Goal: Feedback & Contribution: Leave review/rating

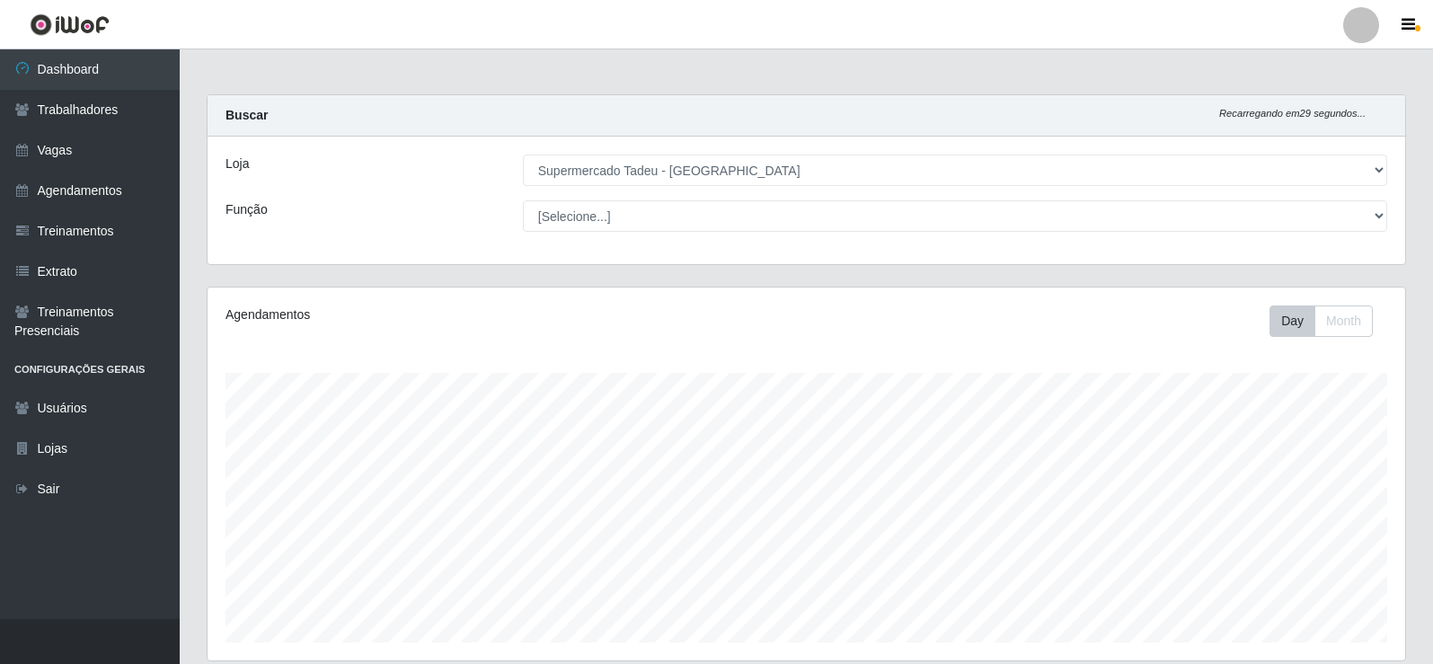
select select "195"
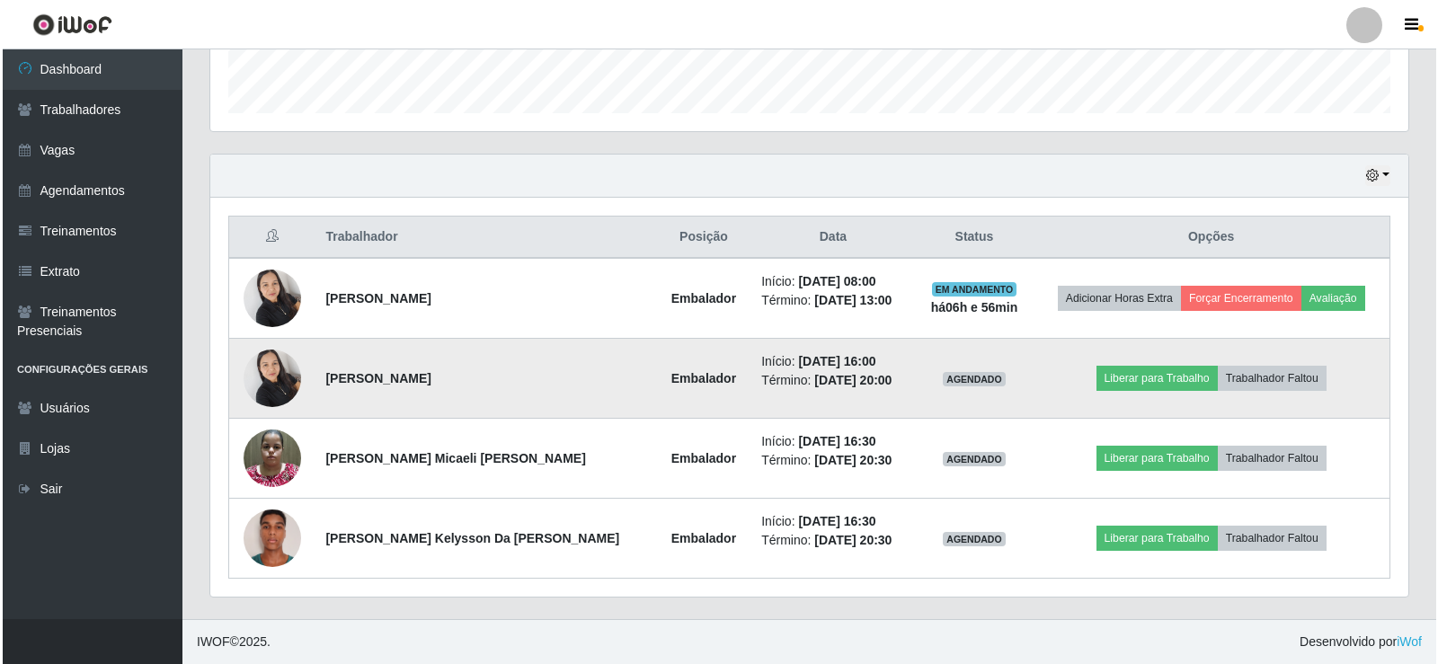
scroll to position [373, 1198]
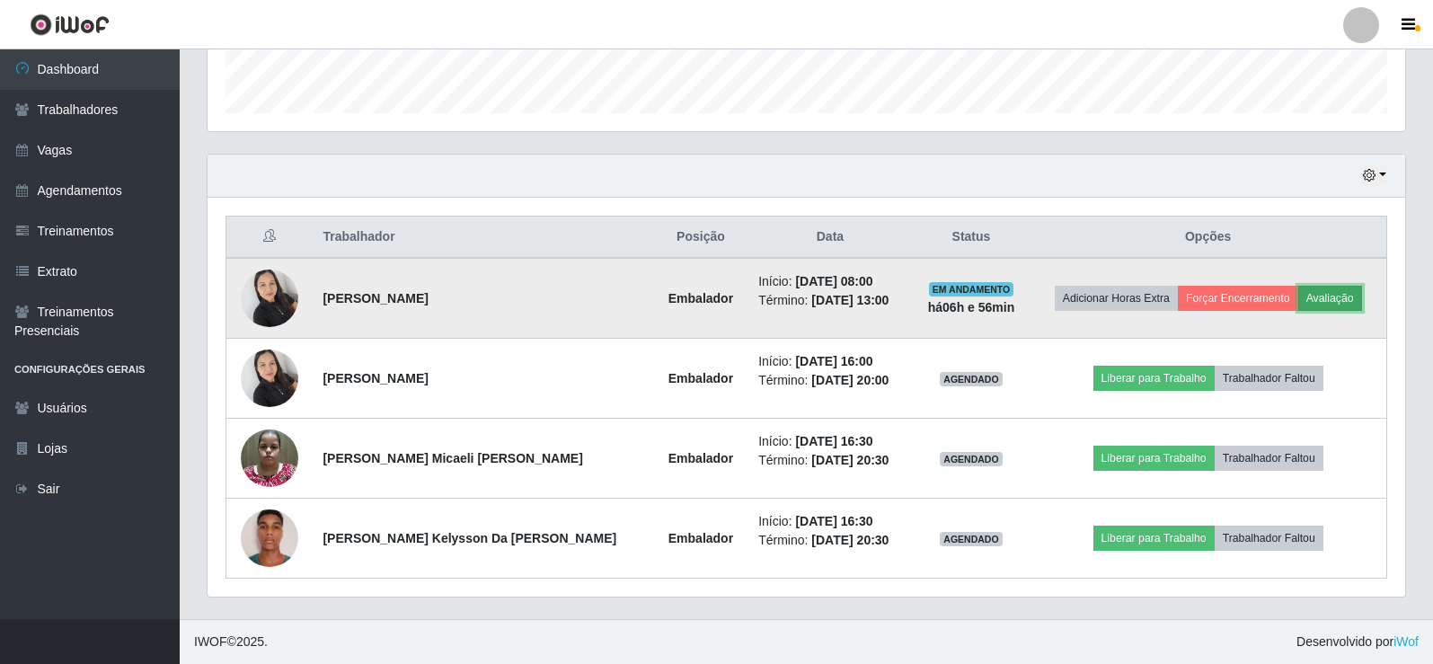
click at [1316, 297] on button "Avaliação" at bounding box center [1330, 298] width 64 height 25
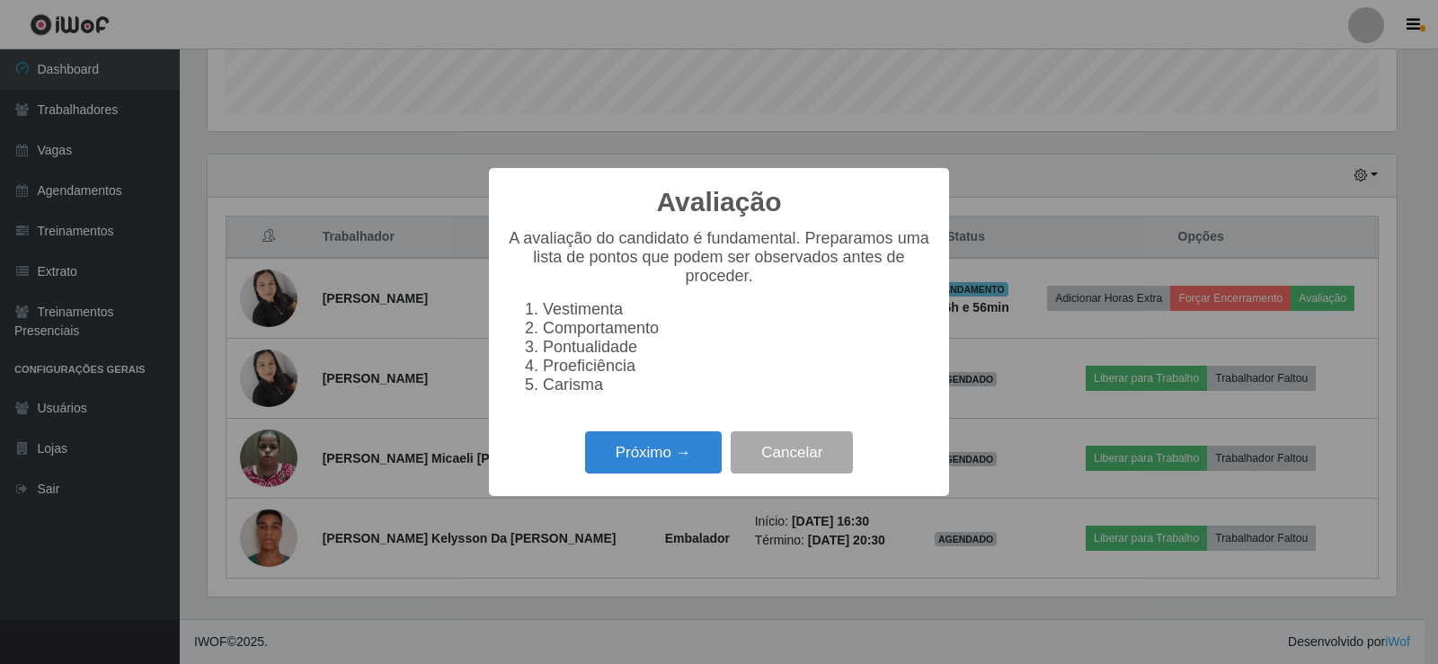
scroll to position [373, 1189]
click at [657, 453] on button "Próximo →" at bounding box center [653, 452] width 137 height 42
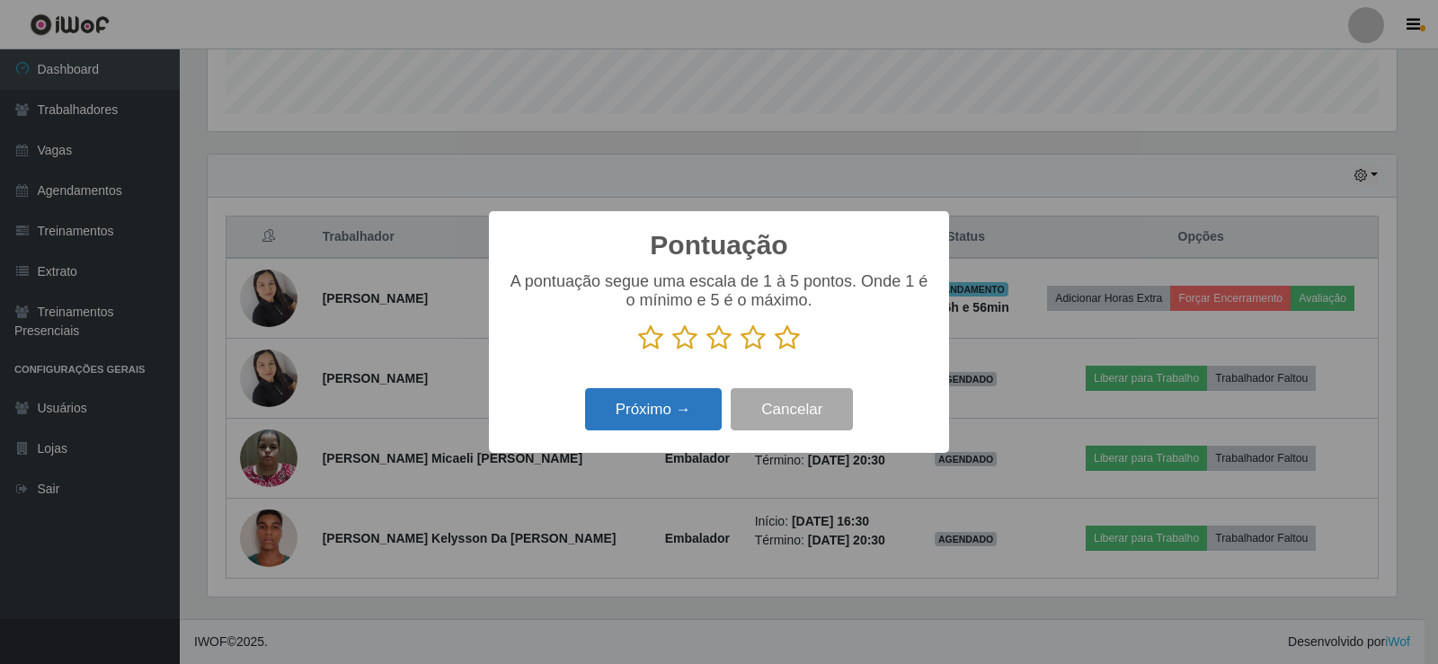
scroll to position [898212, 897396]
drag, startPoint x: 787, startPoint y: 342, endPoint x: 735, endPoint y: 394, distance: 73.1
click at [786, 342] on icon at bounding box center [787, 337] width 25 height 27
click at [775, 351] on input "radio" at bounding box center [775, 351] width 0 height 0
click at [677, 407] on button "Próximo →" at bounding box center [653, 409] width 137 height 42
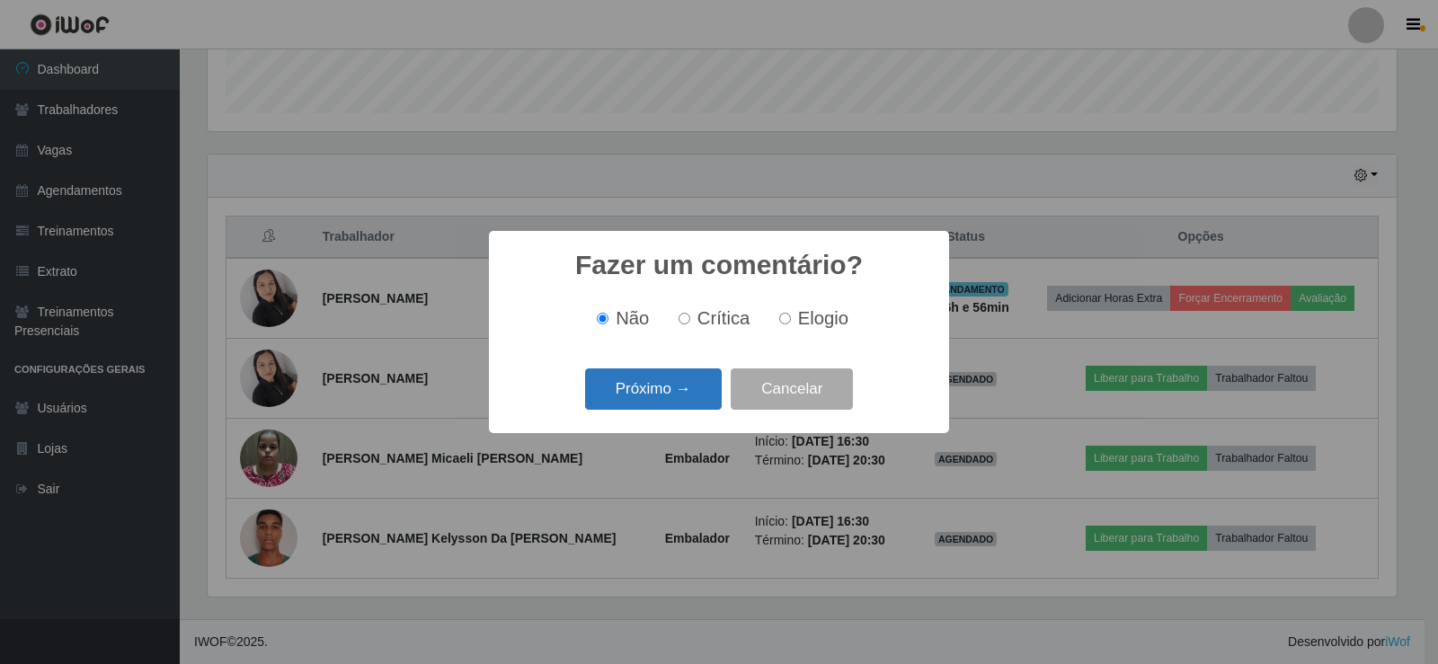
click at [687, 386] on button "Próximo →" at bounding box center [653, 389] width 137 height 42
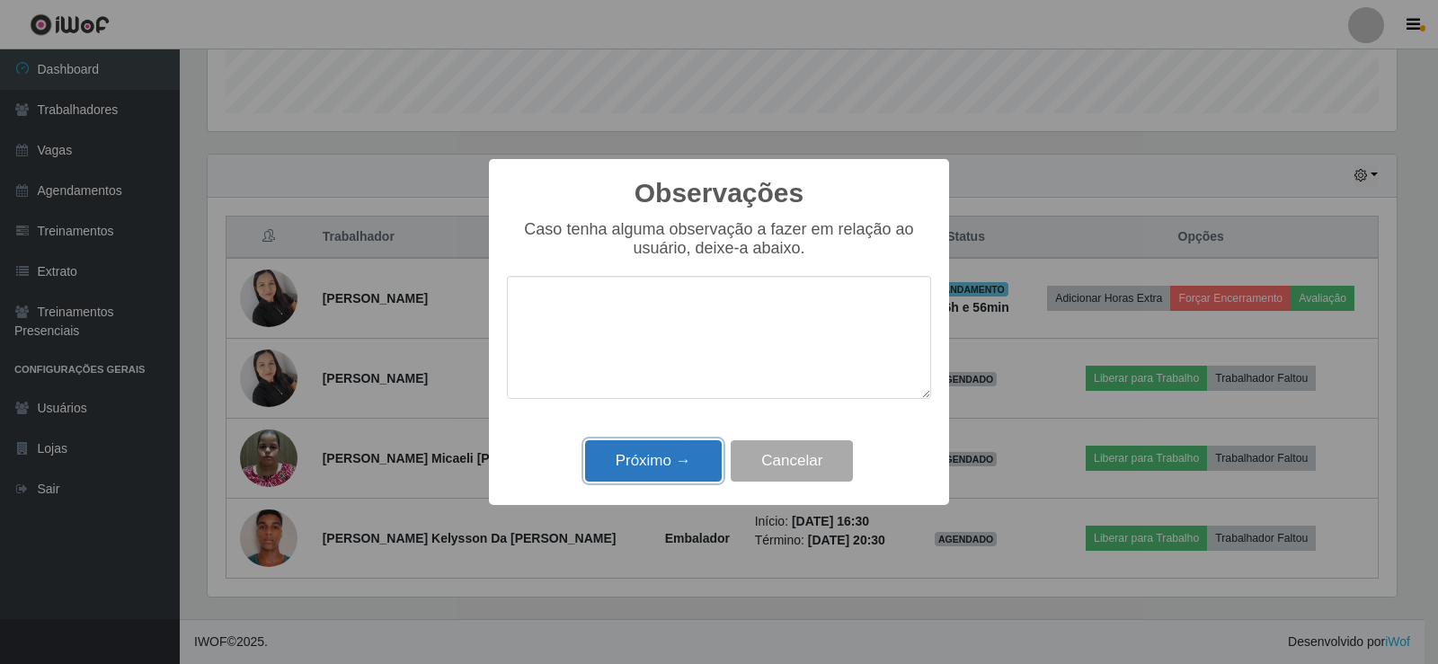
click at [673, 451] on button "Próximo →" at bounding box center [653, 461] width 137 height 42
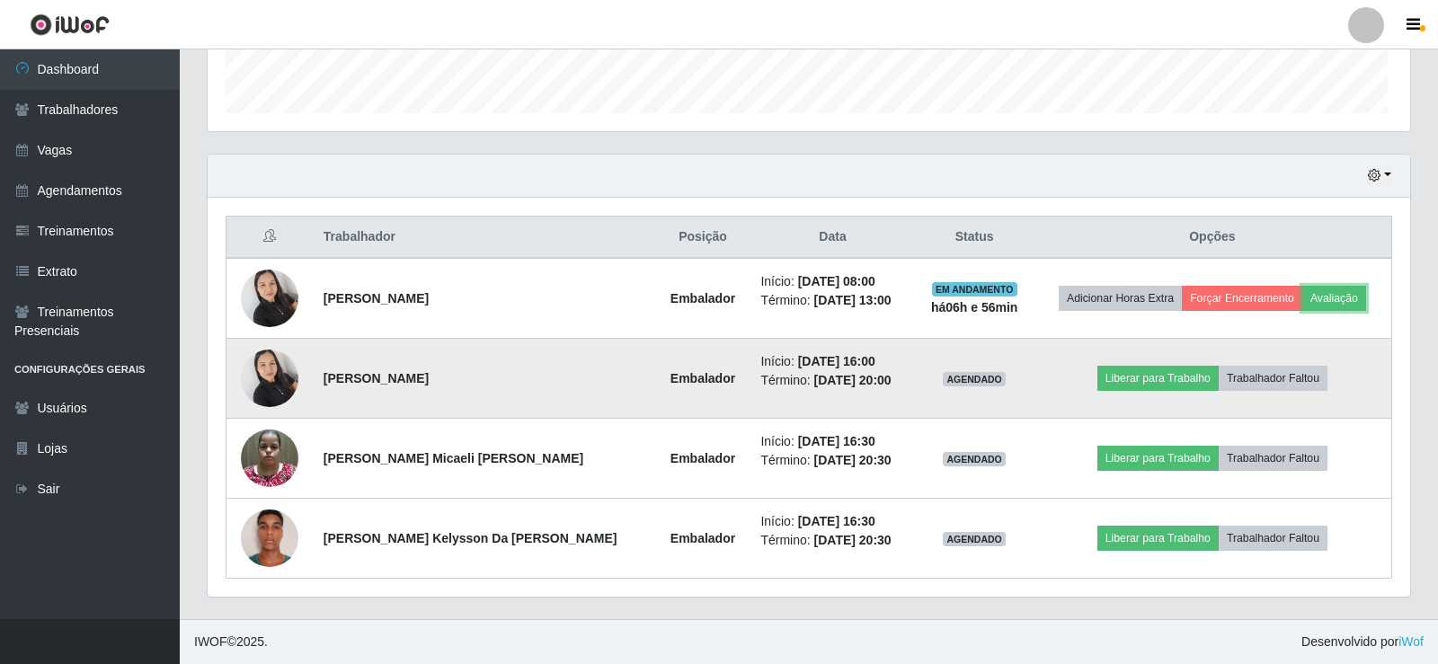
scroll to position [373, 1198]
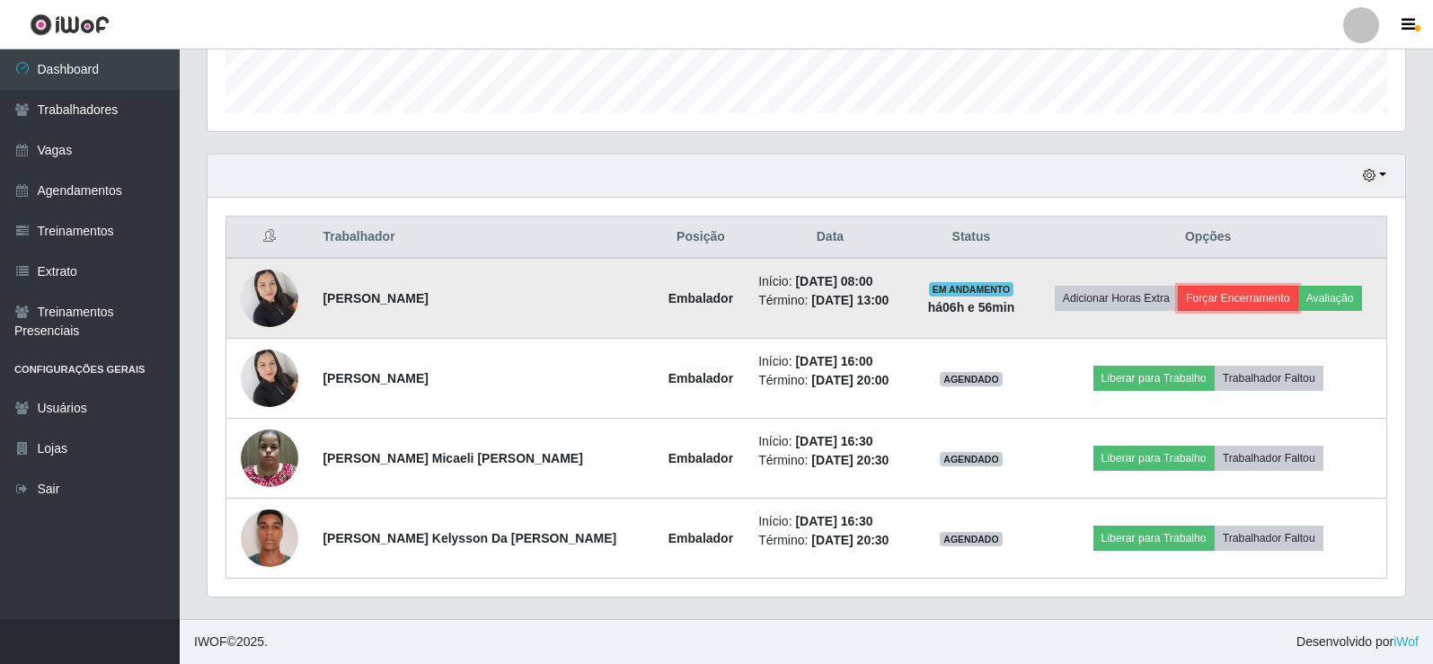
click at [1189, 304] on button "Forçar Encerramento" at bounding box center [1238, 298] width 120 height 25
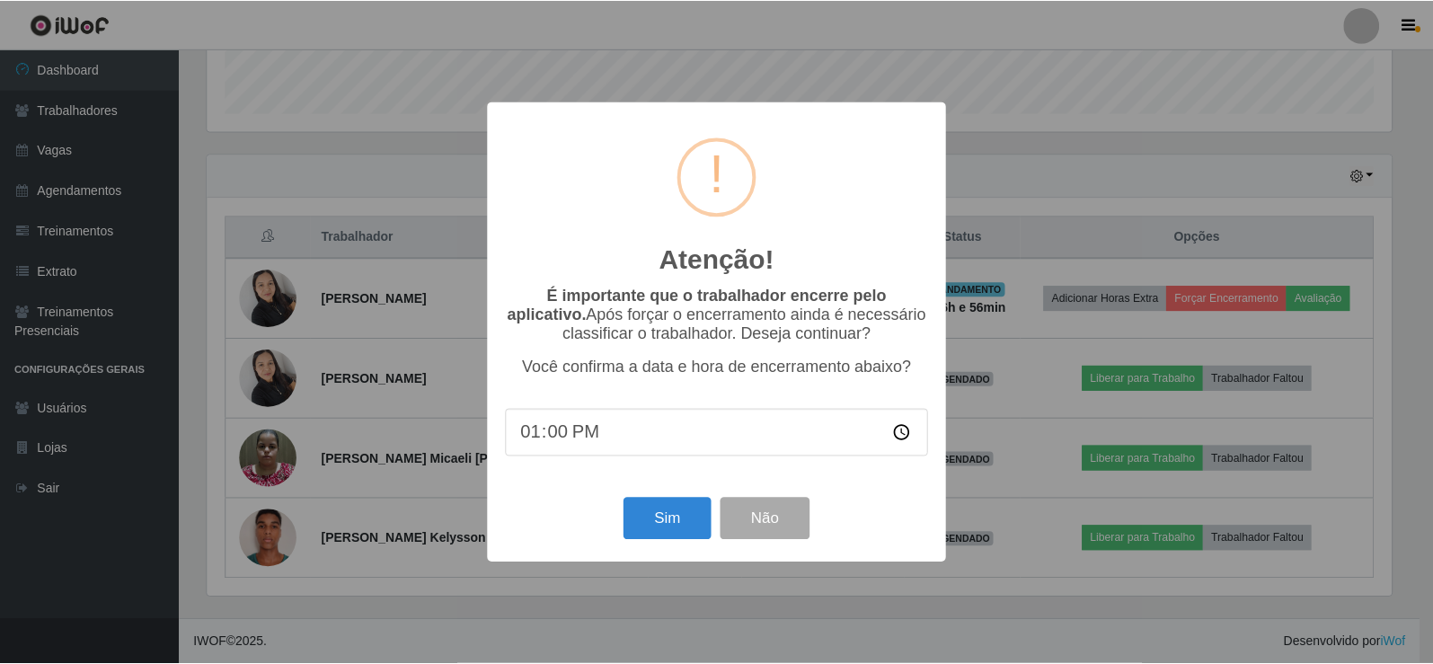
scroll to position [373, 1189]
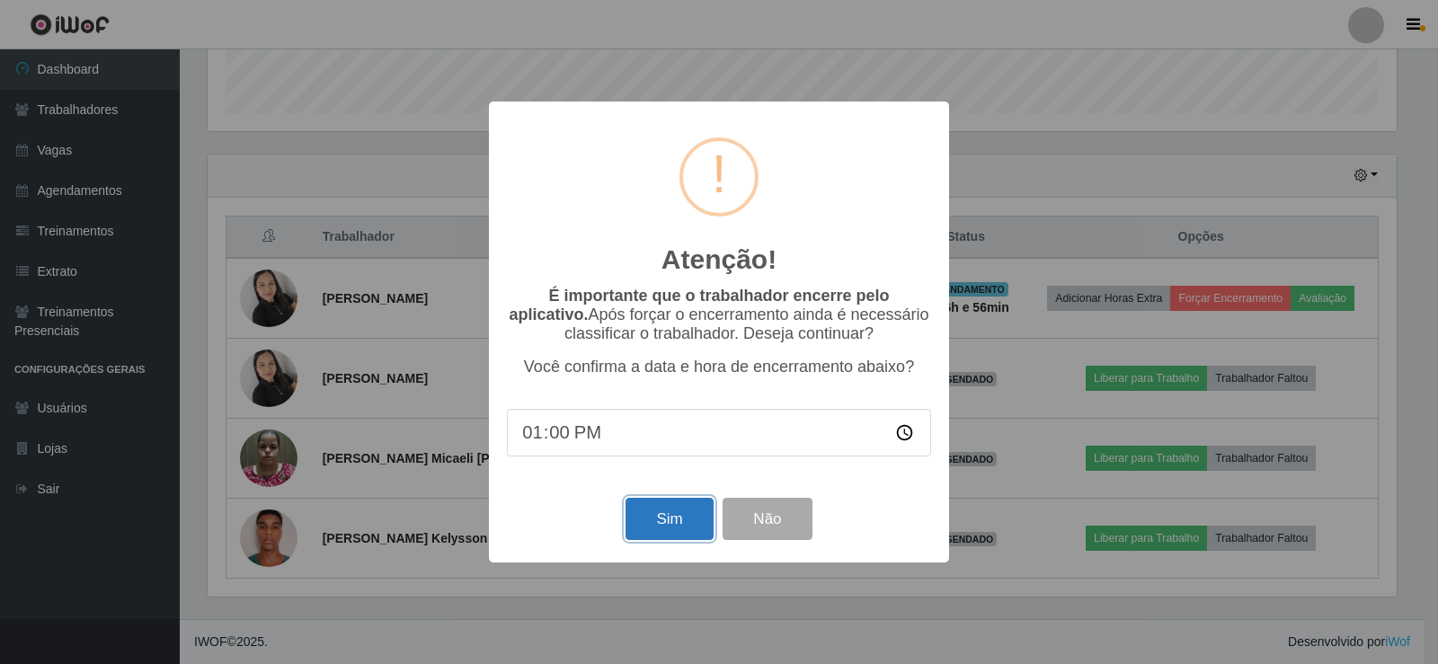
click at [649, 516] on button "Sim" at bounding box center [668, 519] width 87 height 42
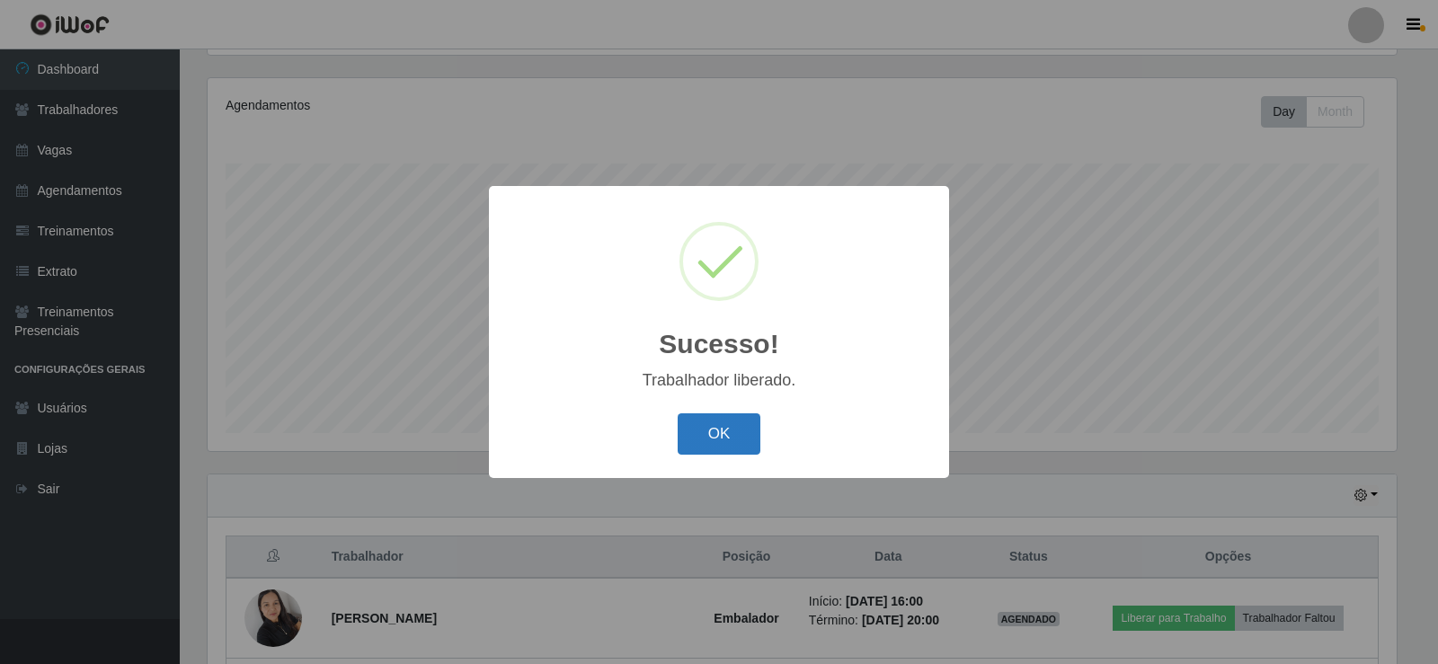
click at [702, 442] on button "OK" at bounding box center [720, 434] width 84 height 42
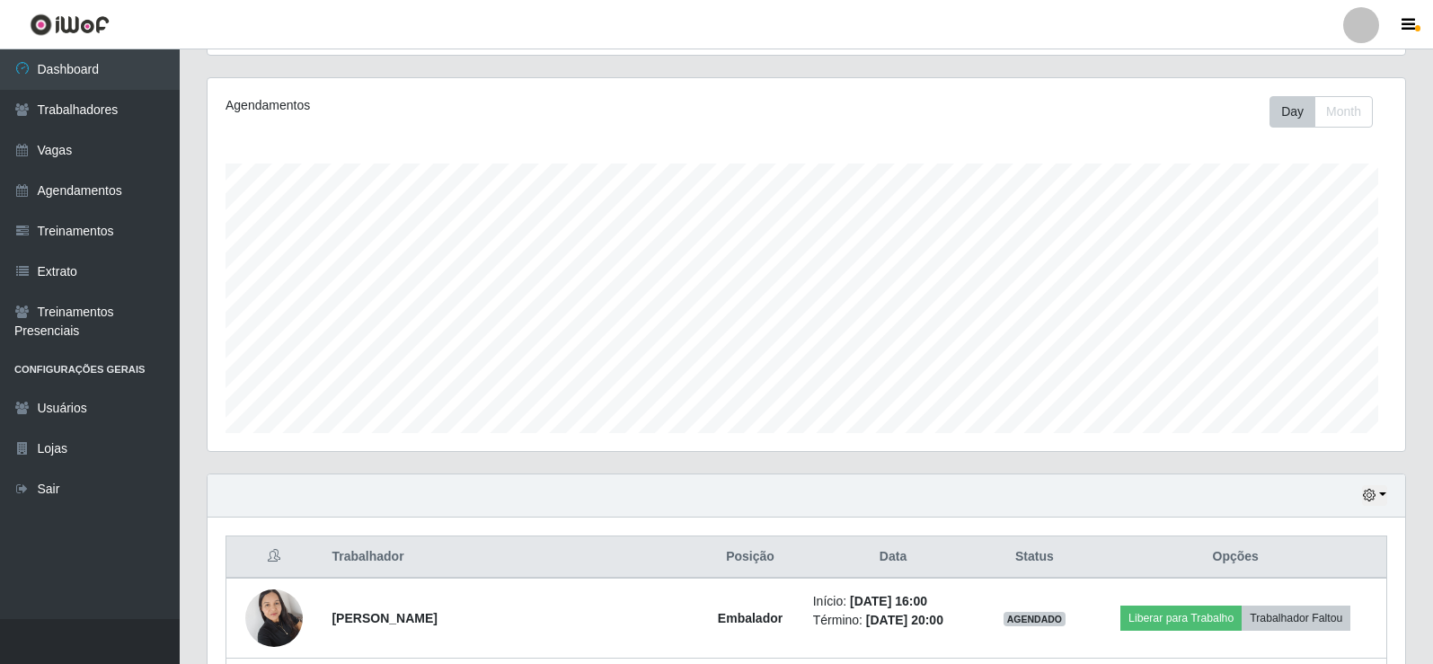
scroll to position [373, 1198]
